Goal: Information Seeking & Learning: Learn about a topic

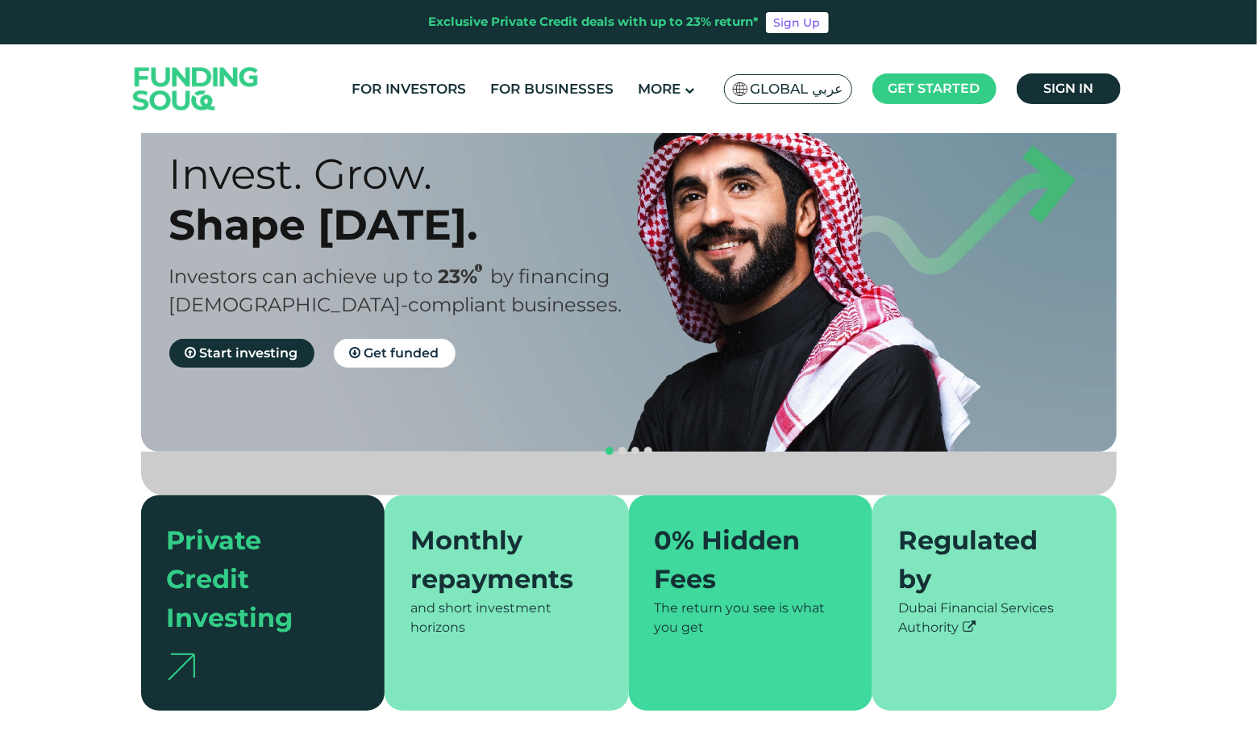
click at [927, 163] on div "Invest. Grow. Shape Tomorrow. Investors can achieve up to 23% by financing Shar…" at bounding box center [641, 258] width 976 height 387
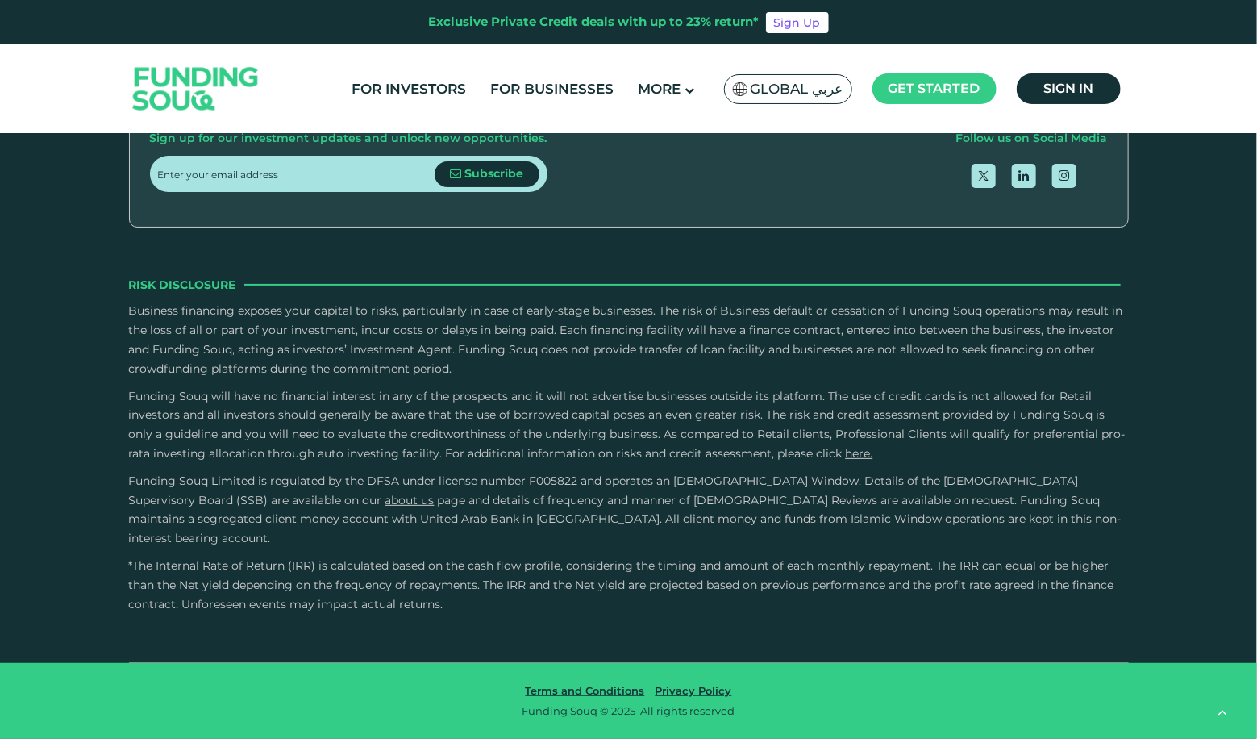
type tc-range-slider "4"
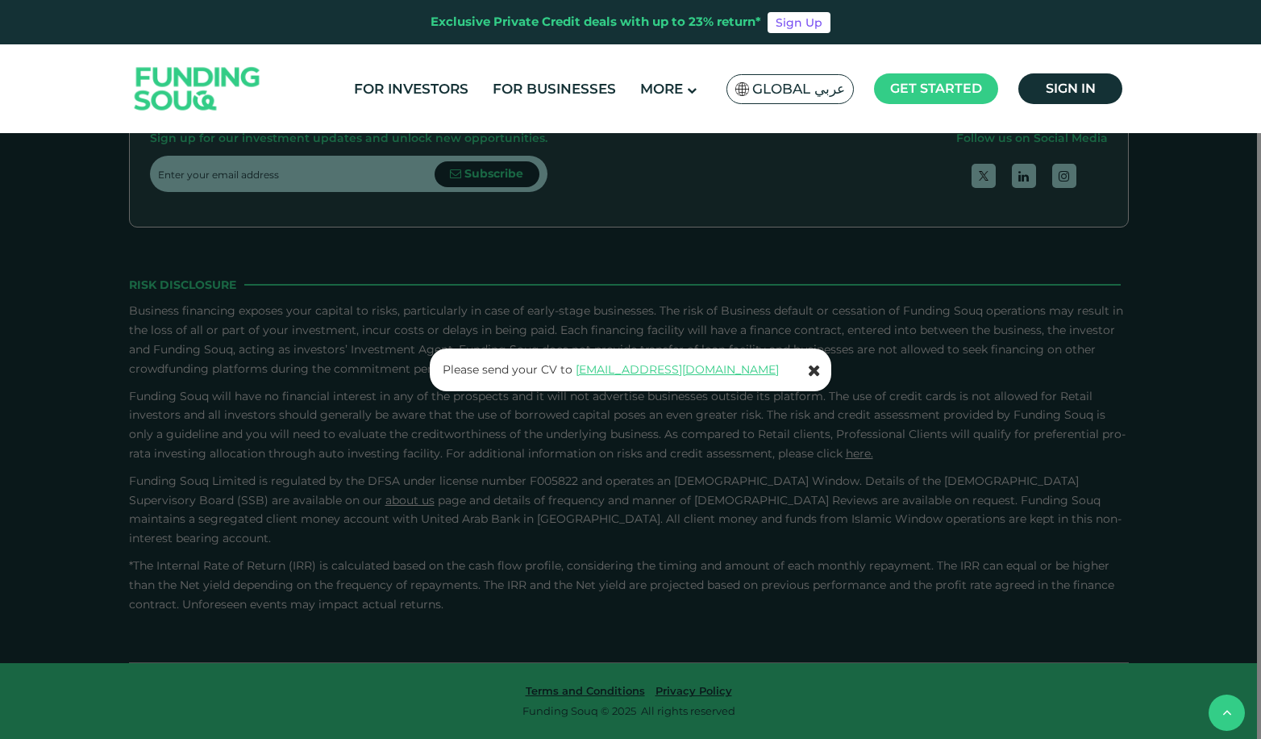
click at [812, 373] on icon at bounding box center [814, 370] width 13 height 16
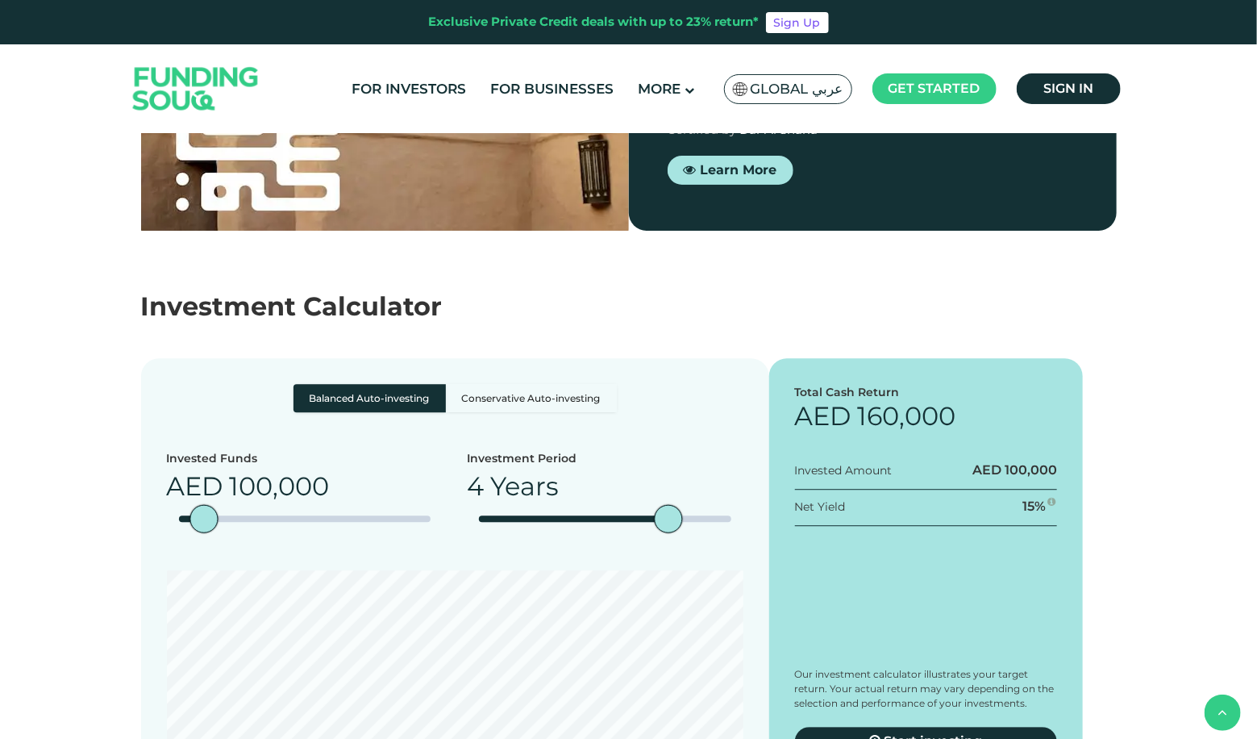
scroll to position [1732, 0]
